Goal: Transaction & Acquisition: Purchase product/service

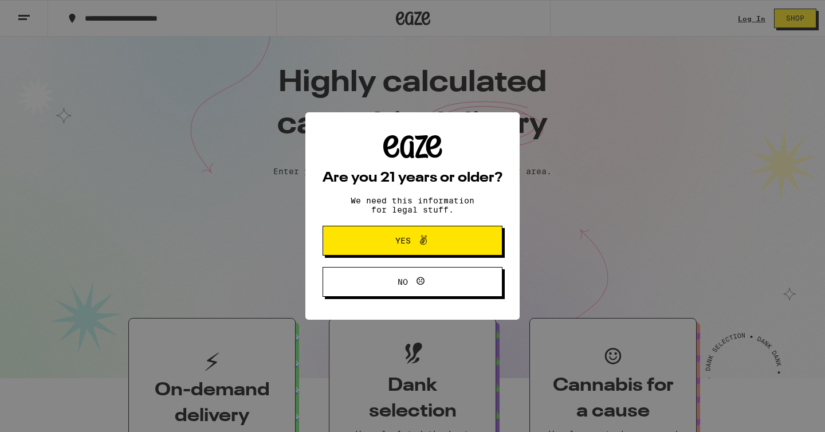
click at [450, 236] on span "Yes" at bounding box center [412, 240] width 87 height 15
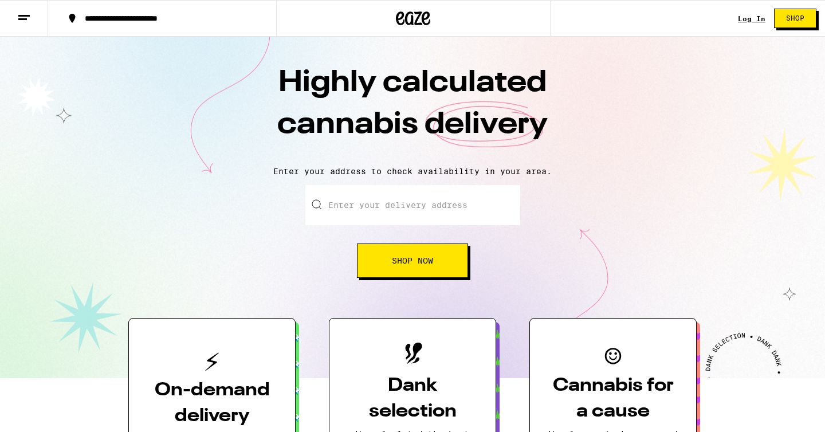
click at [751, 15] on link "Log In" at bounding box center [752, 18] width 28 height 7
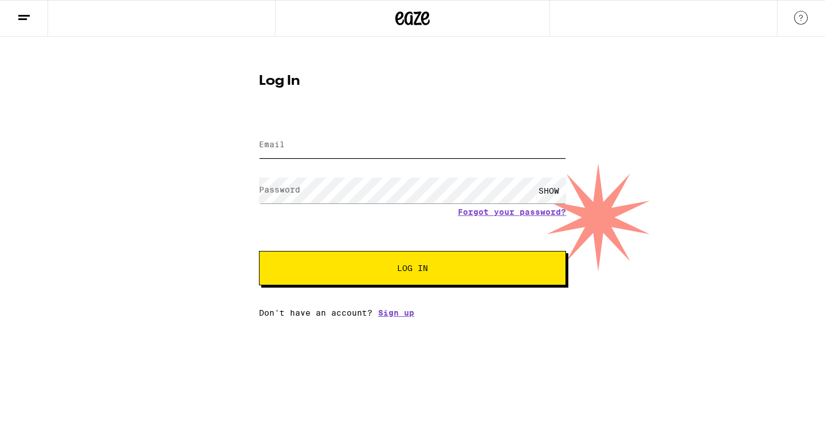
click at [414, 141] on input "Email" at bounding box center [412, 145] width 307 height 26
type input "[EMAIL_ADDRESS][DOMAIN_NAME]"
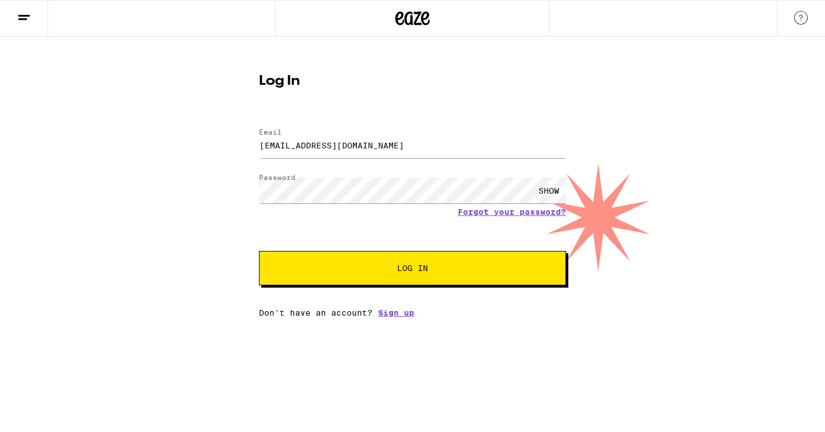
click at [451, 263] on button "Log In" at bounding box center [412, 268] width 307 height 34
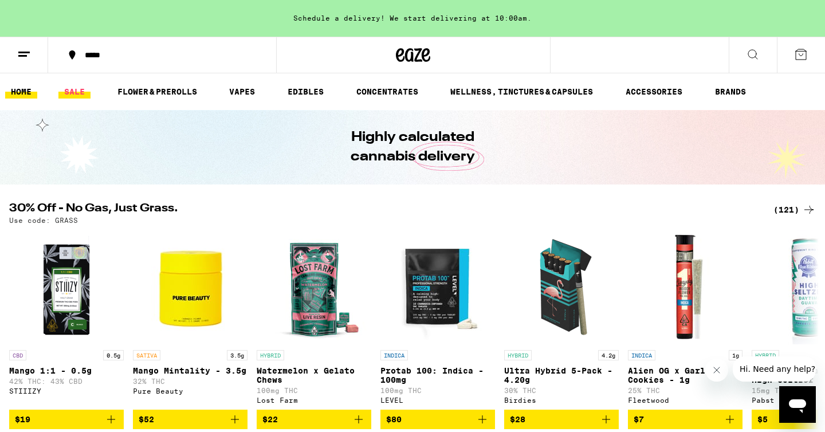
click at [74, 92] on link "SALE" at bounding box center [74, 92] width 32 height 14
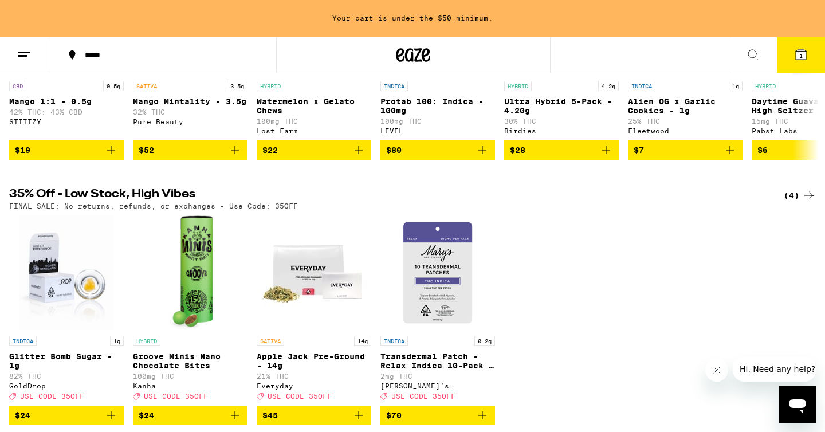
scroll to position [260, 0]
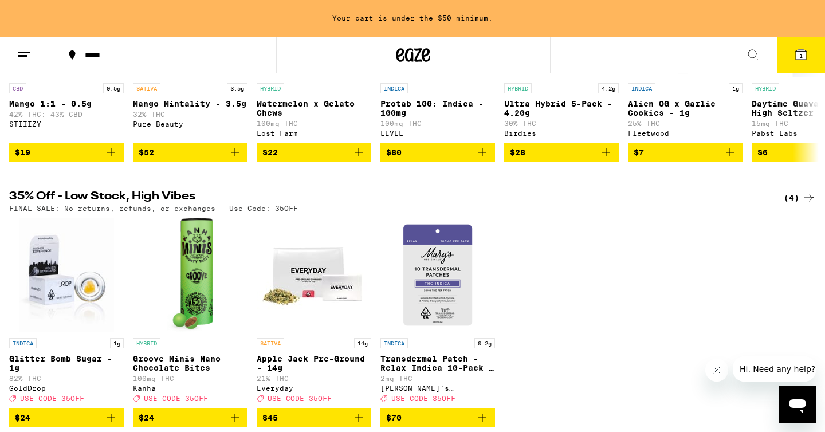
click at [328, 297] on img "Open page for Apple Jack Pre-Ground - 14g from Everyday" at bounding box center [314, 275] width 115 height 115
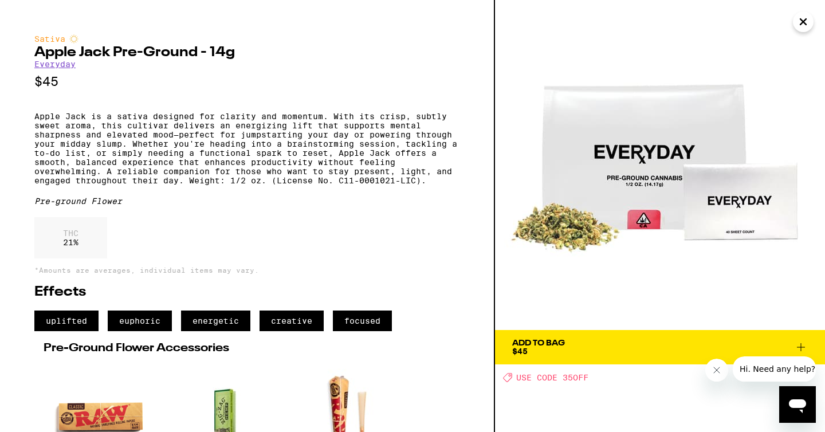
click at [60, 67] on link "Everyday" at bounding box center [54, 64] width 41 height 9
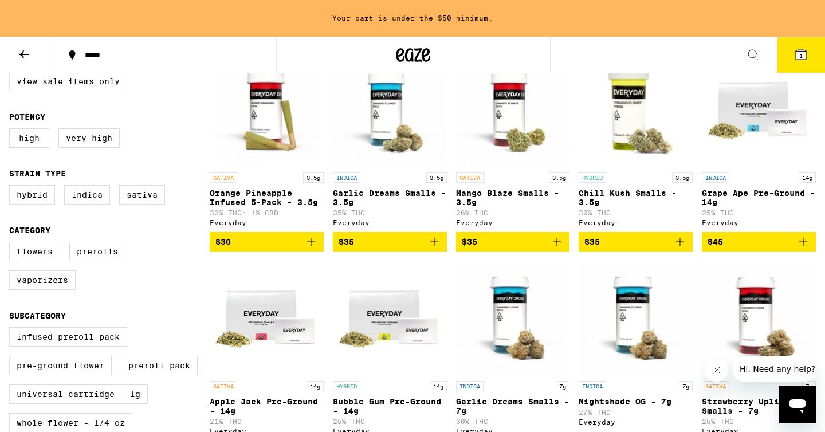
scroll to position [336, 0]
